Goal: Task Accomplishment & Management: Complete application form

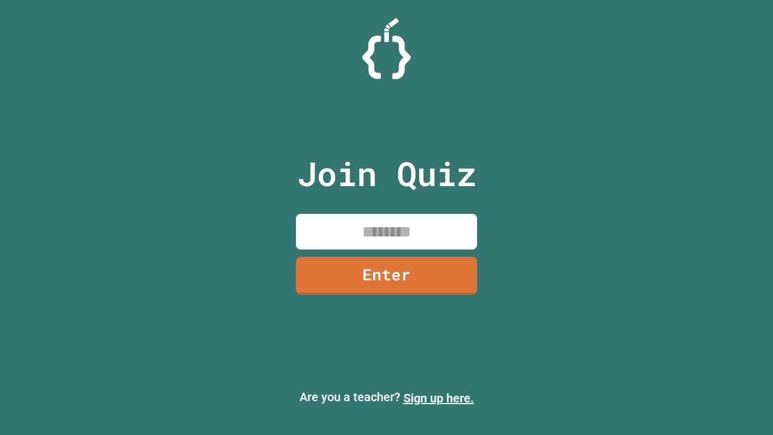
click at [438, 398] on link "Sign up here." at bounding box center [438, 398] width 71 height 14
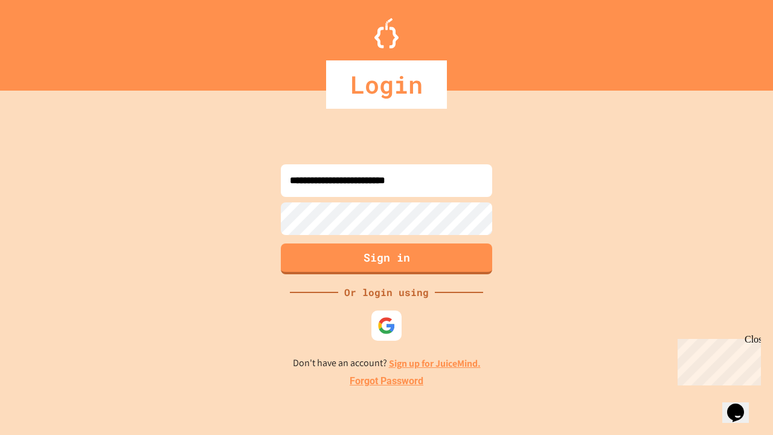
type input "**********"
